Goal: Task Accomplishment & Management: Complete application form

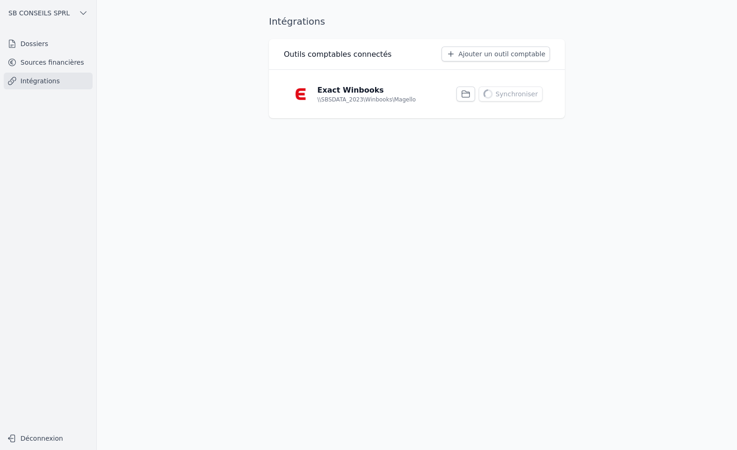
click at [43, 81] on link "Intégrations" at bounding box center [48, 81] width 89 height 17
click at [42, 41] on link "Dossiers" at bounding box center [48, 43] width 89 height 17
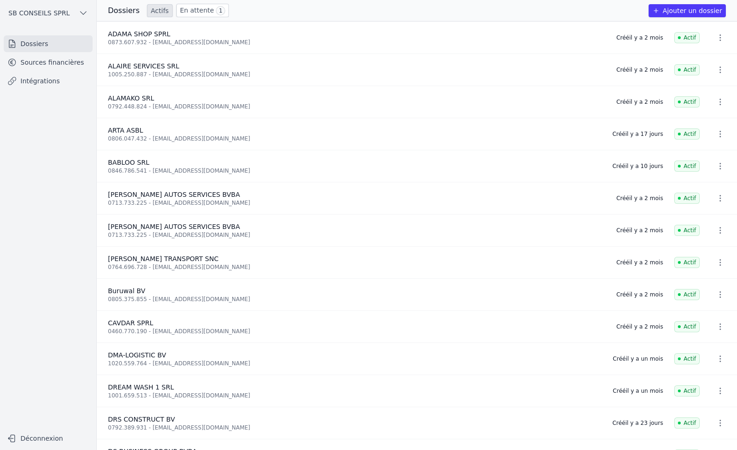
click at [686, 8] on button "Ajouter un dossier" at bounding box center [687, 10] width 77 height 13
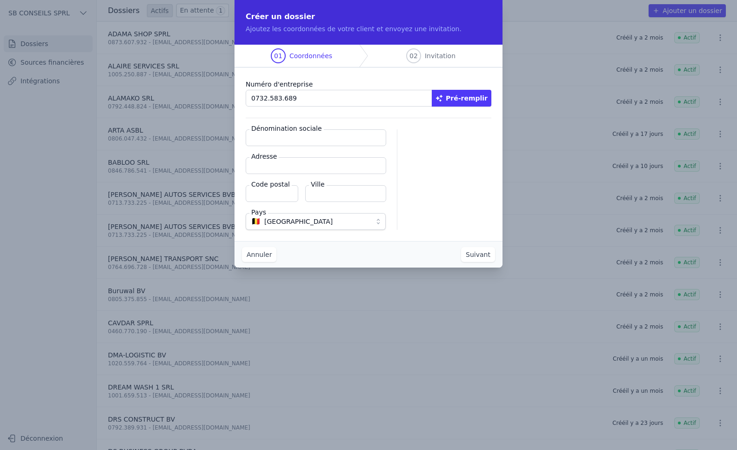
type input "0732.583.689"
click at [471, 99] on button "Pré-remplir" at bounding box center [462, 98] width 60 height 17
type input "ALPHAYA SRL"
type input "Rue de Soignies 11/12"
type input "1000"
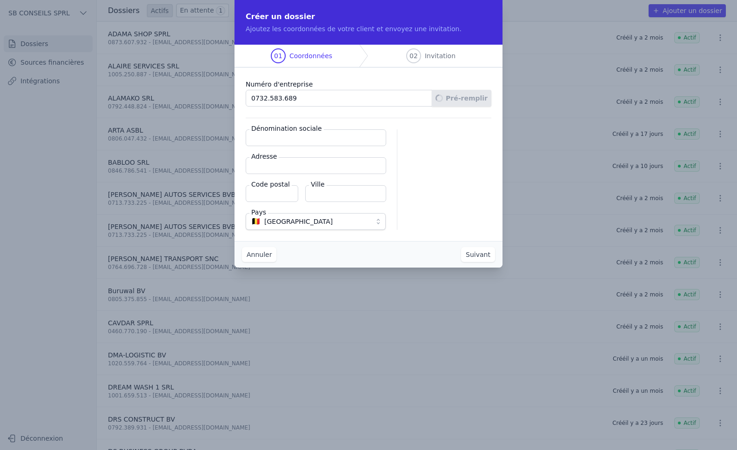
type input "[GEOGRAPHIC_DATA]"
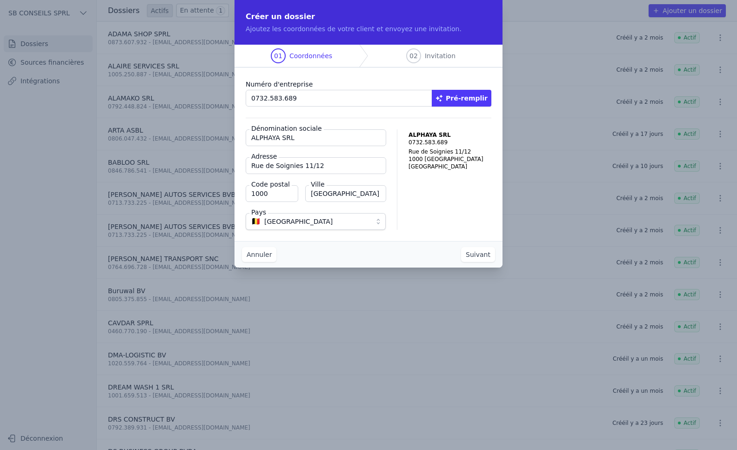
click at [486, 254] on button "Suivant" at bounding box center [478, 254] width 34 height 15
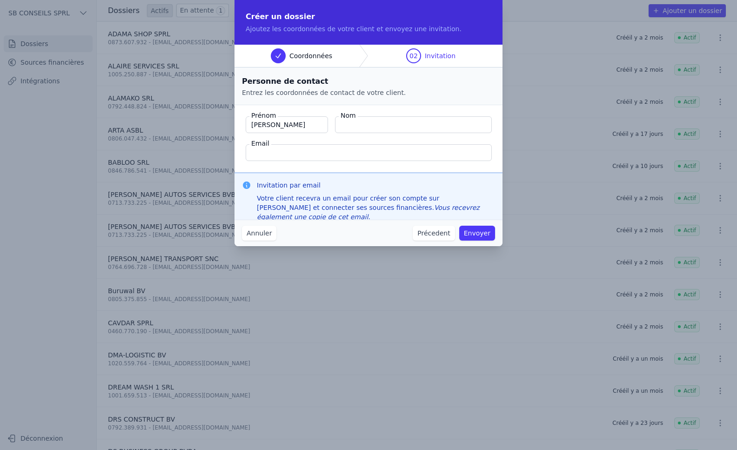
type input "[PERSON_NAME]"
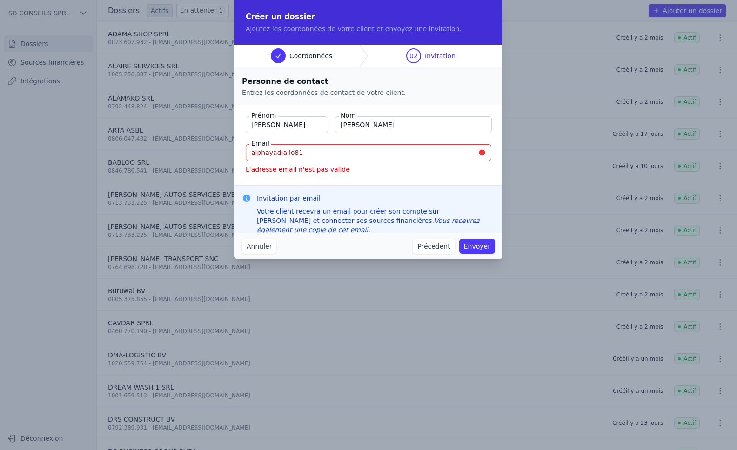
drag, startPoint x: 317, startPoint y: 152, endPoint x: 114, endPoint y: 169, distance: 204.1
click at [114, 169] on div "Créer un dossier Ajoutez les coordonnées de votre client et envoyez une invitat…" at bounding box center [368, 225] width 737 height 450
paste input "@[DOMAIN_NAME]"
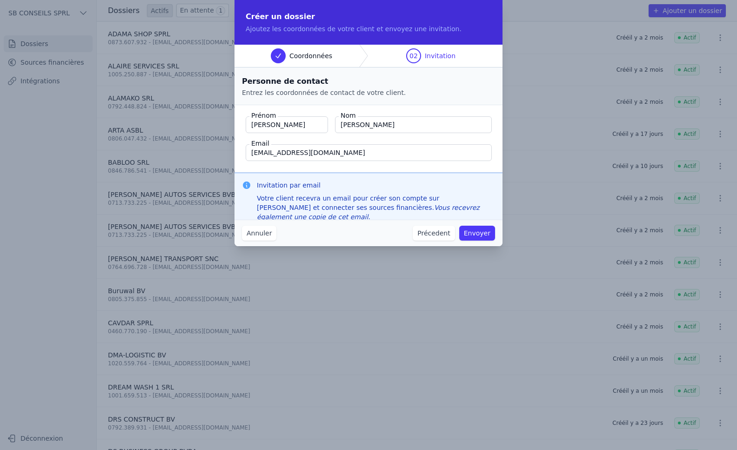
type input "[EMAIL_ADDRESS][DOMAIN_NAME]"
click at [481, 230] on button "Envoyer" at bounding box center [477, 233] width 36 height 15
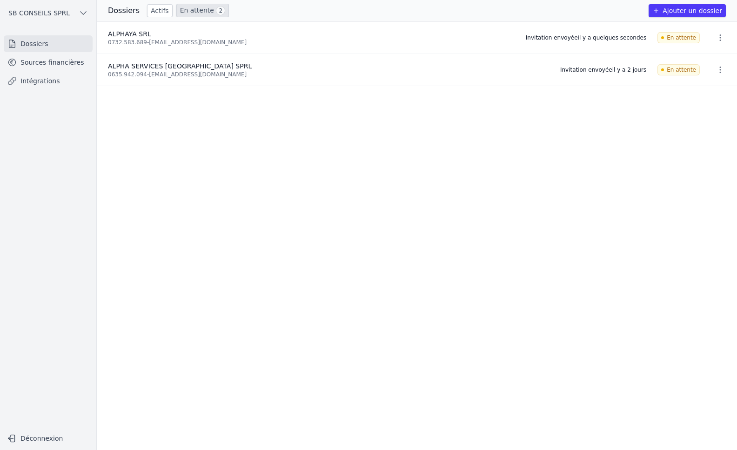
click at [59, 75] on link "Intégrations" at bounding box center [48, 81] width 89 height 17
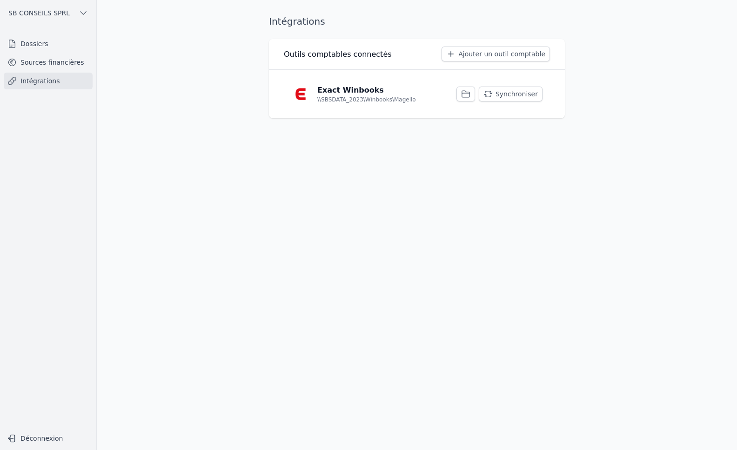
click at [520, 96] on button "Synchroniser" at bounding box center [511, 94] width 64 height 15
click at [510, 92] on button "Synchroniser" at bounding box center [511, 94] width 64 height 15
click at [34, 45] on link "Dossiers" at bounding box center [48, 43] width 89 height 17
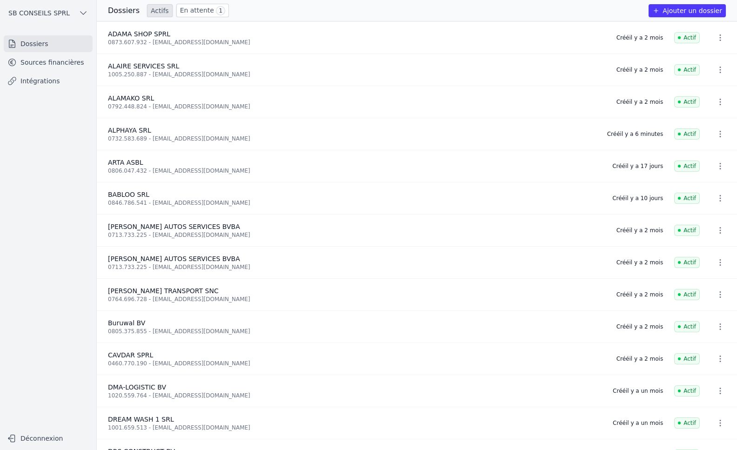
click at [34, 79] on link "Intégrations" at bounding box center [48, 81] width 89 height 17
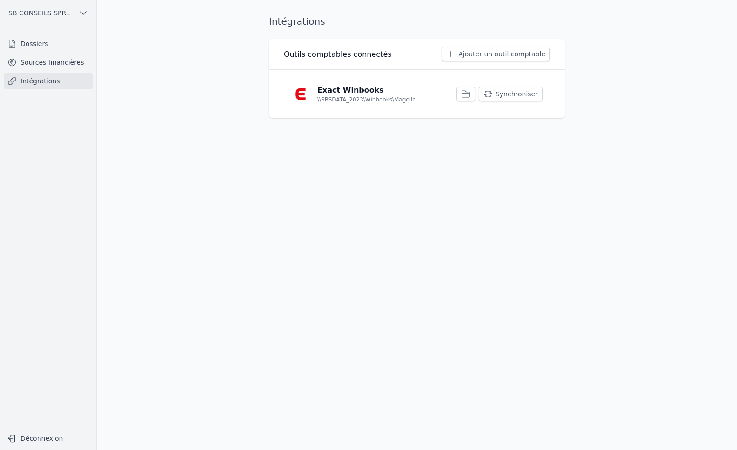
click at [51, 65] on link "Sources financières" at bounding box center [48, 62] width 89 height 17
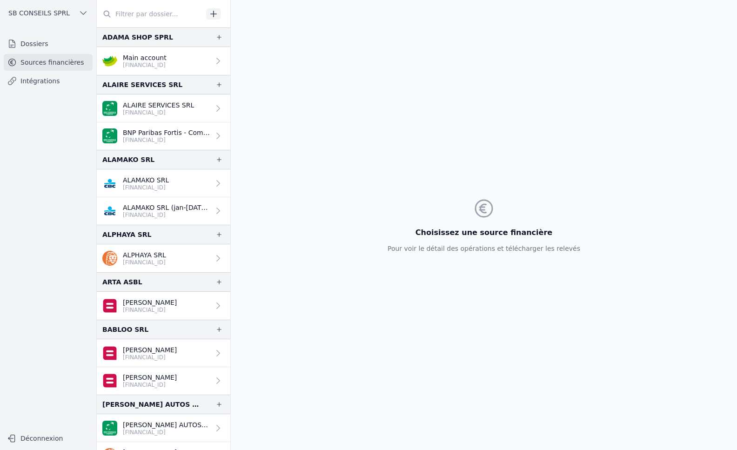
click at [188, 253] on link "ALPHAYA SRL [FINANCIAL_ID]" at bounding box center [164, 258] width 134 height 28
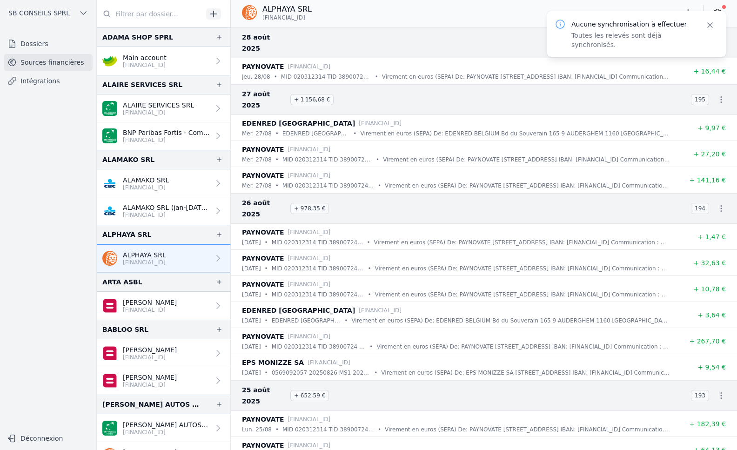
click at [710, 26] on icon "button" at bounding box center [710, 24] width 9 height 9
click at [724, 12] on link at bounding box center [717, 12] width 17 height 15
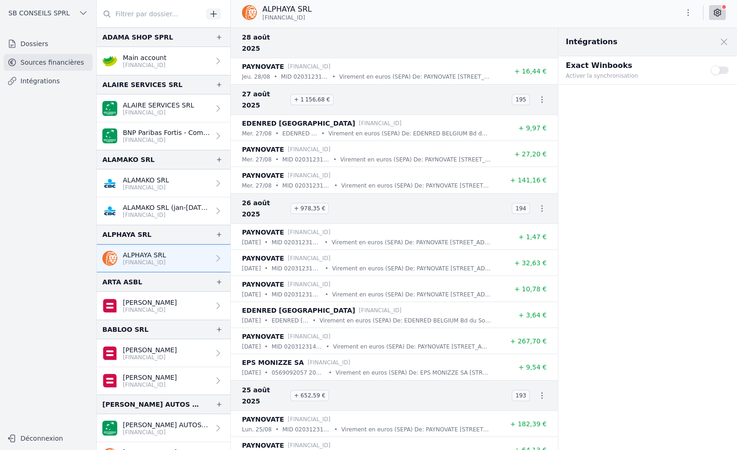
click at [717, 16] on icon at bounding box center [717, 12] width 9 height 9
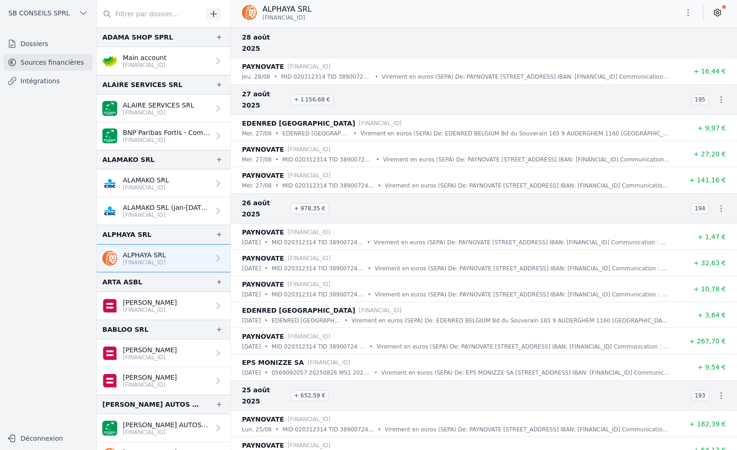
click at [721, 12] on icon at bounding box center [717, 12] width 7 height 7
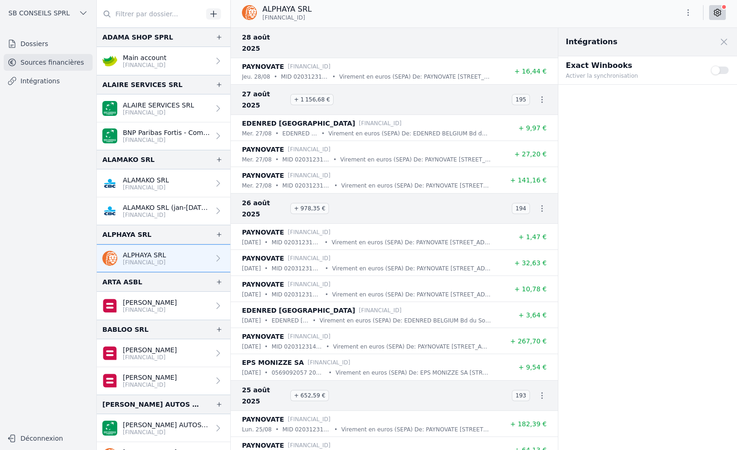
click at [720, 72] on button "Use setting" at bounding box center [720, 70] width 19 height 9
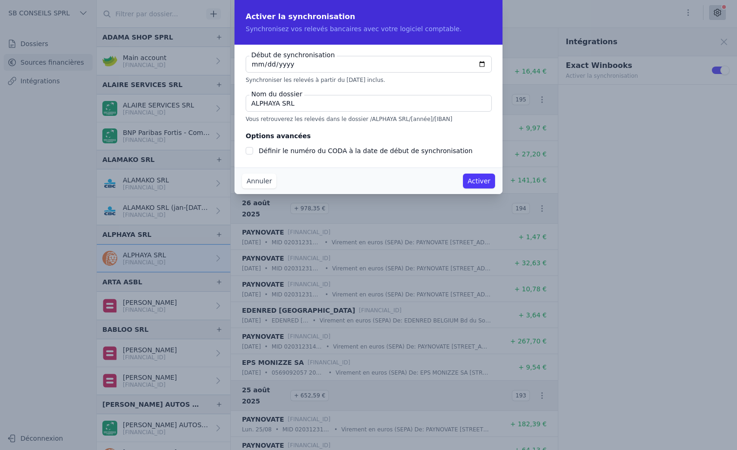
checkbox input "false"
type input "[DATE]"
click at [250, 147] on div at bounding box center [249, 150] width 7 height 11
click at [251, 150] on input "Définir le numéro du CODA à la date de début de synchronisation" at bounding box center [249, 150] width 7 height 7
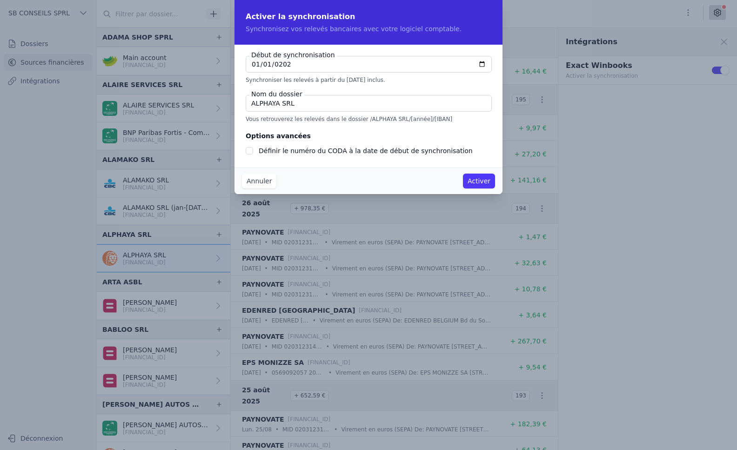
checkbox input "true"
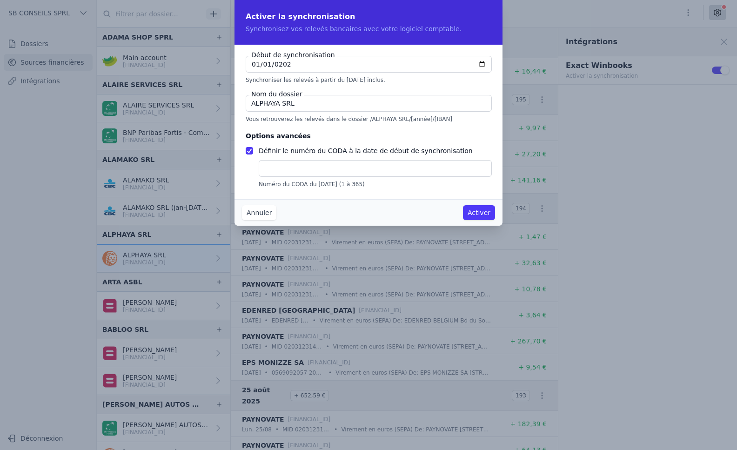
click at [278, 169] on input "text" at bounding box center [375, 168] width 233 height 17
type input "1"
click at [472, 210] on button "Activer" at bounding box center [479, 212] width 32 height 15
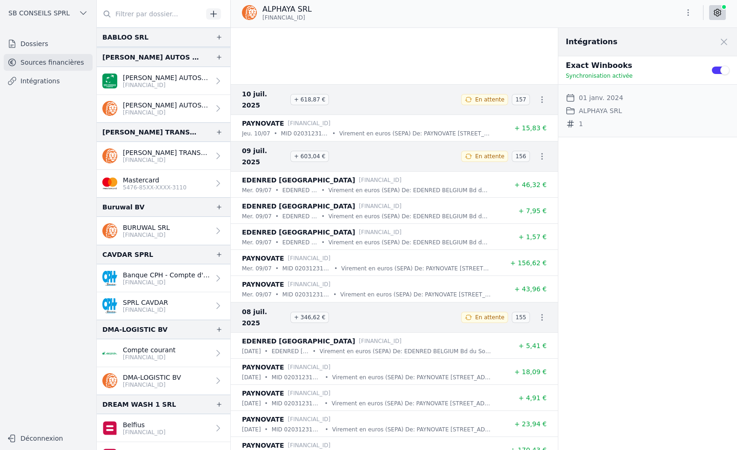
scroll to position [4840, 0]
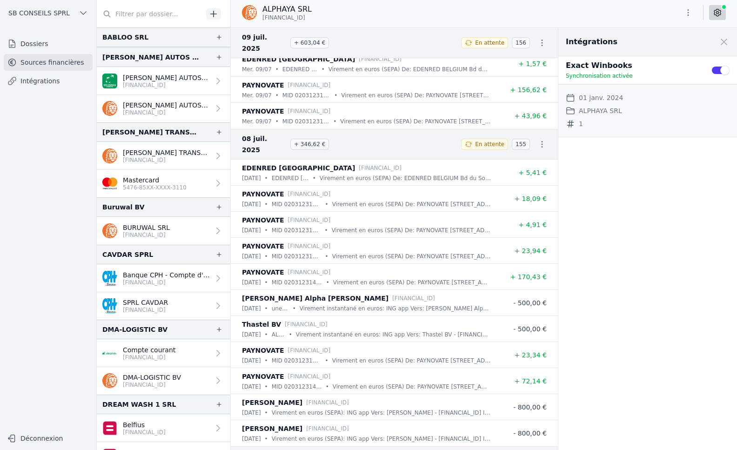
click at [27, 75] on link "Intégrations" at bounding box center [48, 81] width 89 height 17
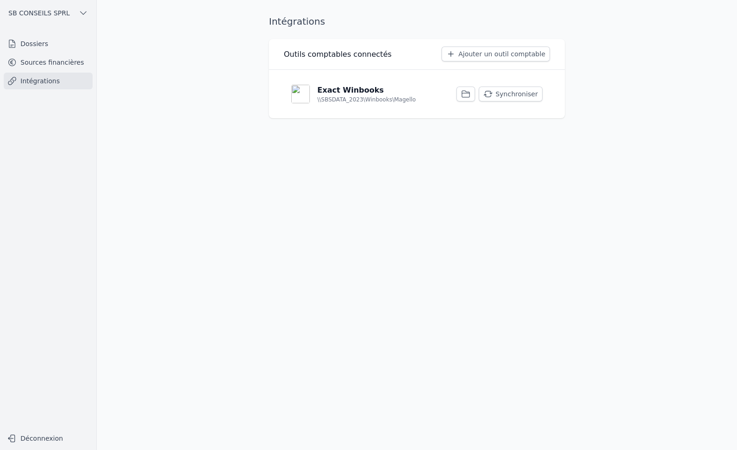
click at [523, 91] on button "Synchroniser" at bounding box center [511, 94] width 64 height 15
click at [61, 57] on link "Sources financières" at bounding box center [48, 62] width 89 height 17
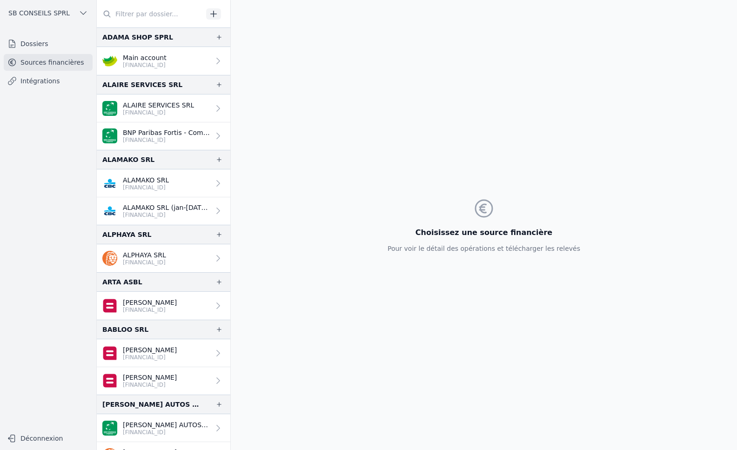
click at [37, 87] on link "Intégrations" at bounding box center [48, 81] width 89 height 17
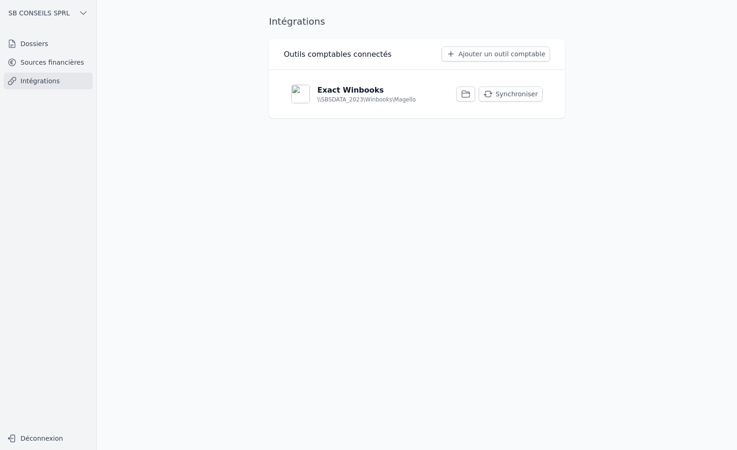
click at [525, 90] on button "Synchroniser" at bounding box center [511, 94] width 64 height 15
click at [41, 61] on link "Sources financières" at bounding box center [48, 62] width 89 height 17
